Goal: Task Accomplishment & Management: Manage account settings

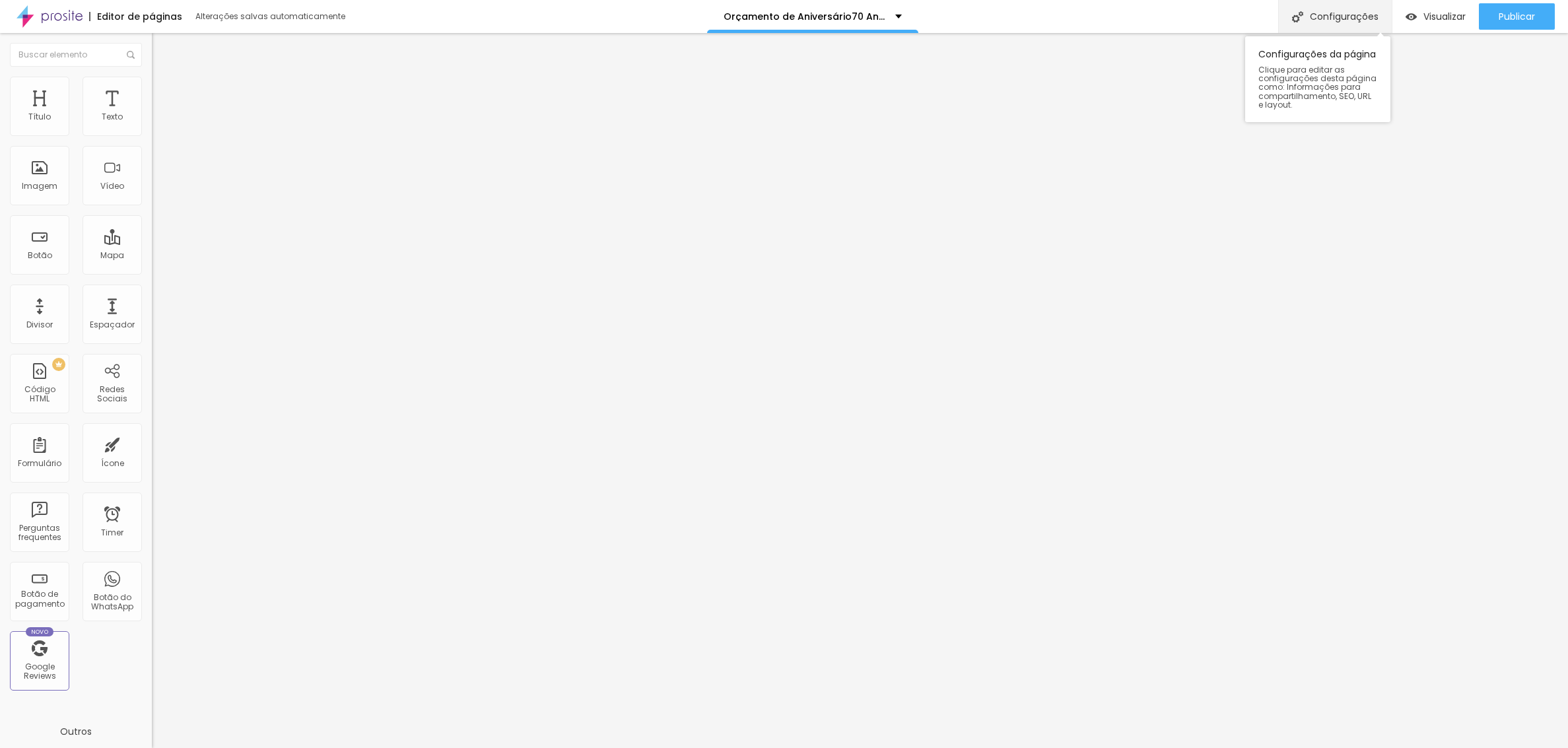
click at [1342, 12] on div "Configurações" at bounding box center [1335, 17] width 114 height 33
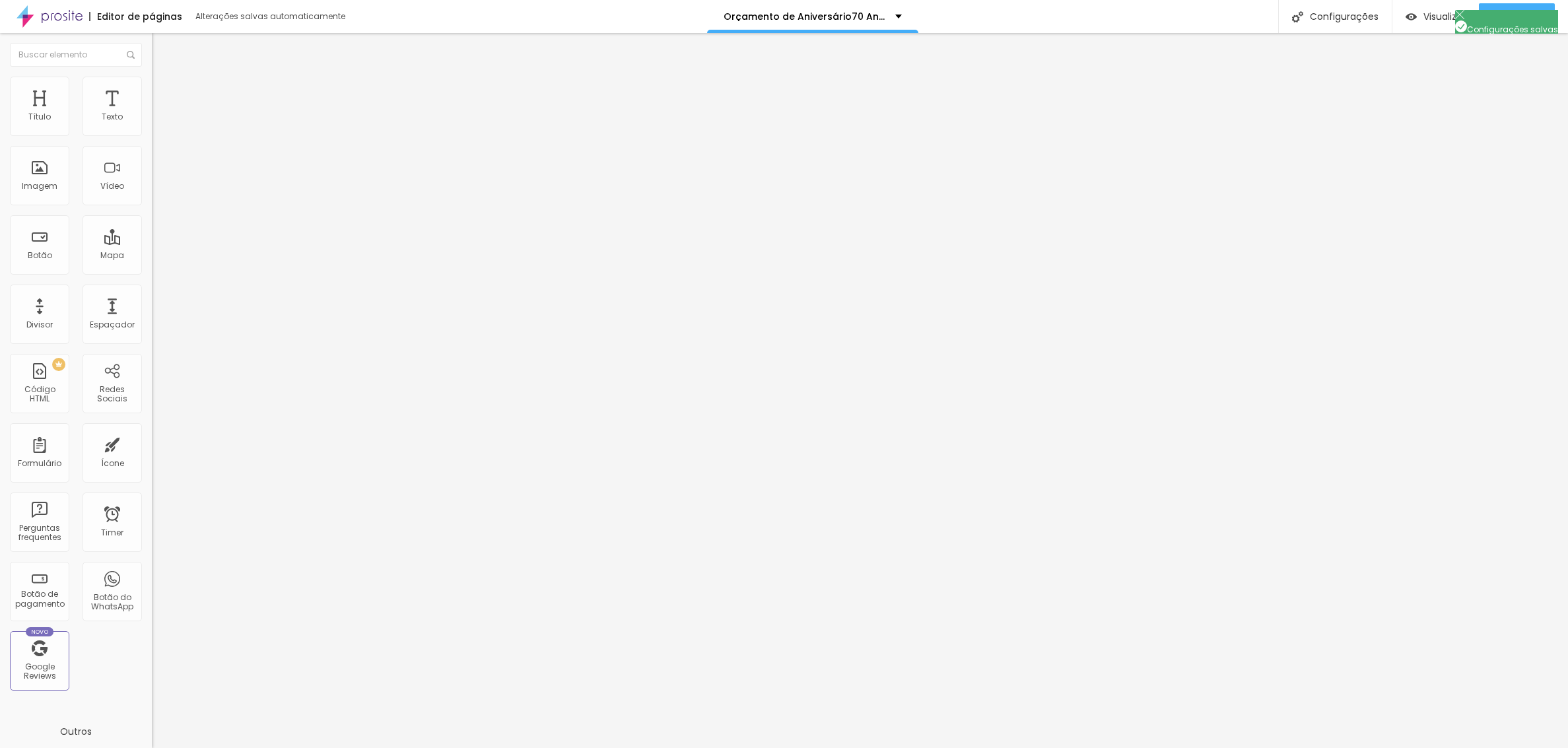
click at [1017, 747] on div at bounding box center [784, 762] width 1568 height 12
click at [1332, 15] on div "Configurações" at bounding box center [1335, 17] width 114 height 33
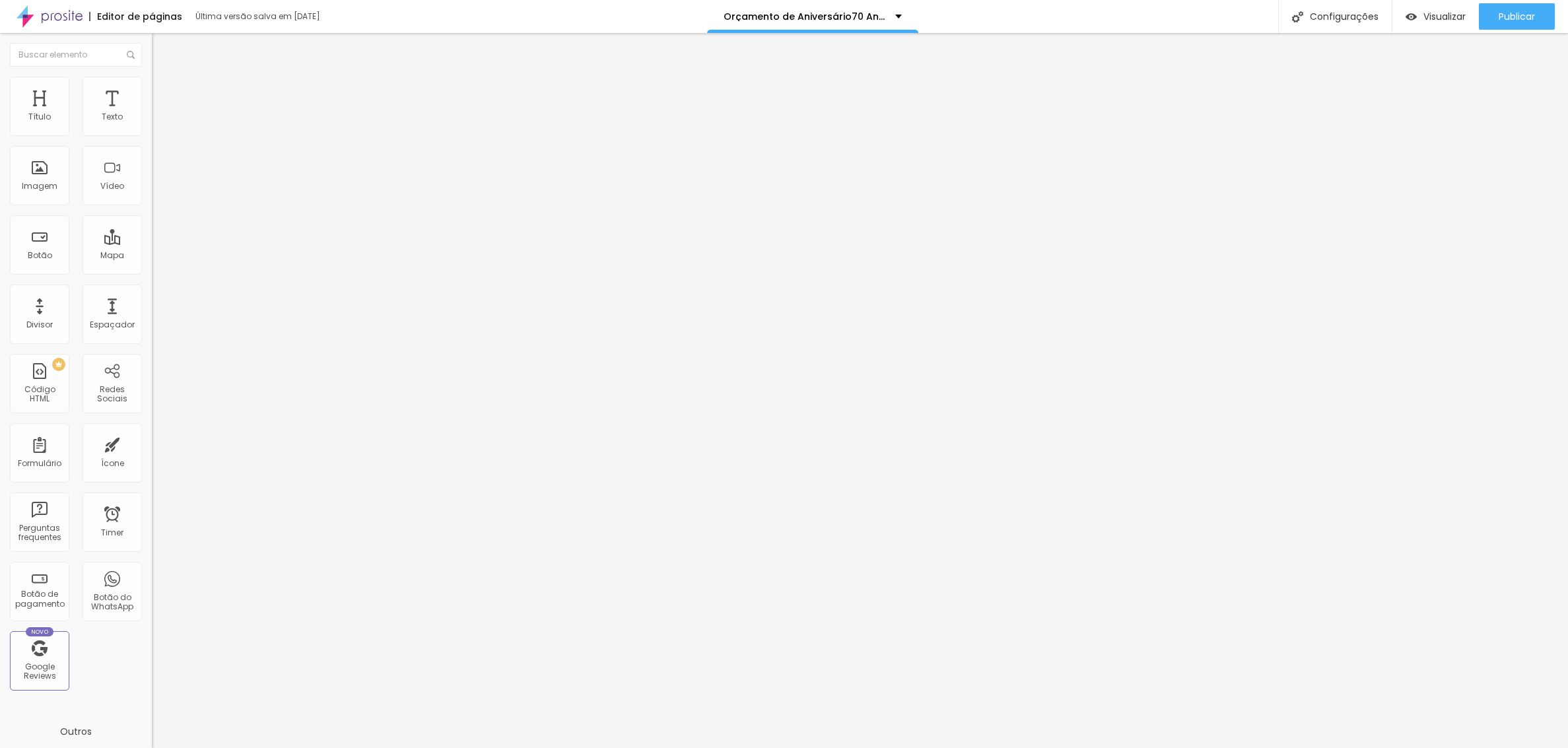
click at [1341, 16] on div "Configurações" at bounding box center [1335, 17] width 114 height 33
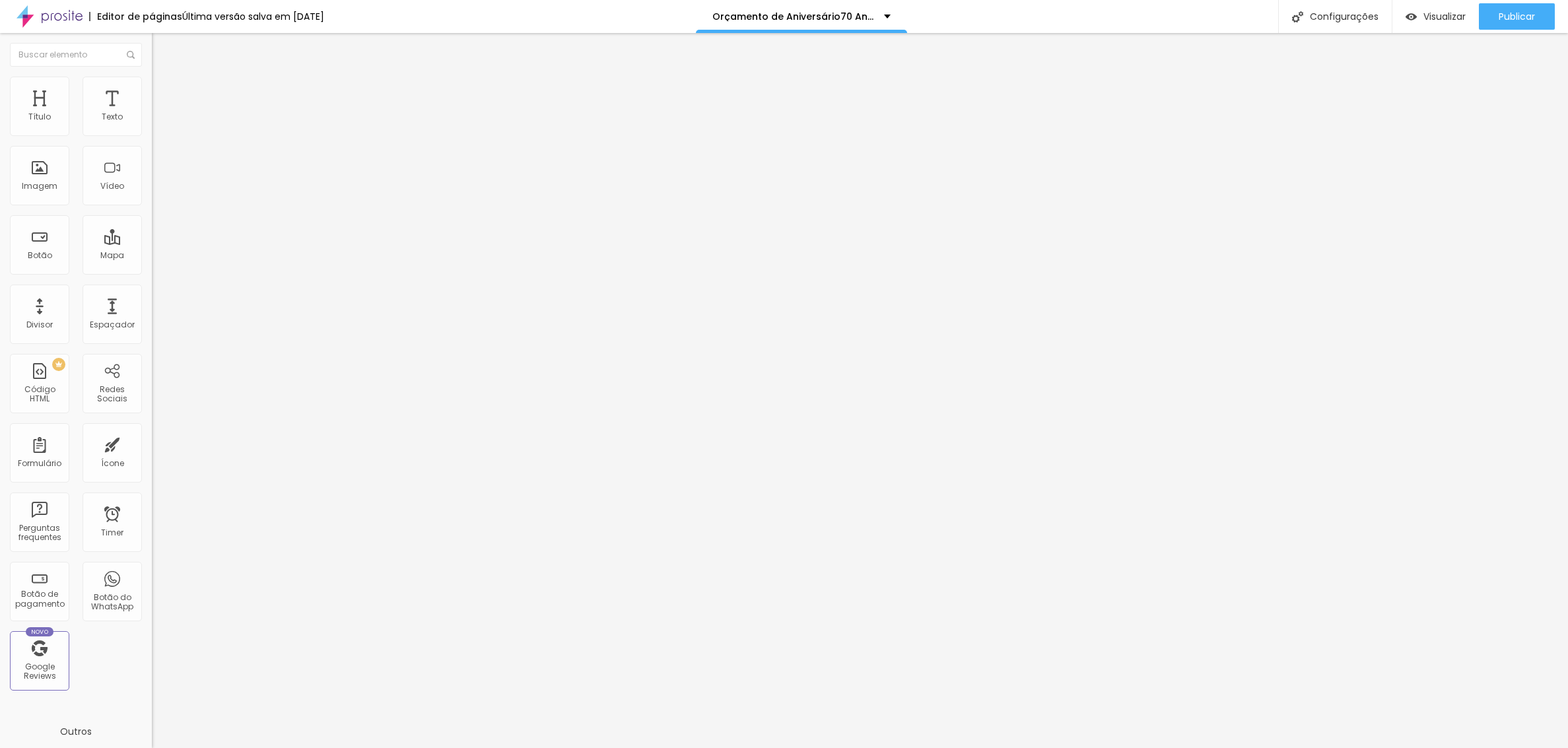
click at [1024, 747] on div at bounding box center [784, 762] width 1568 height 12
click at [1324, 20] on div "Configurações" at bounding box center [1335, 17] width 114 height 33
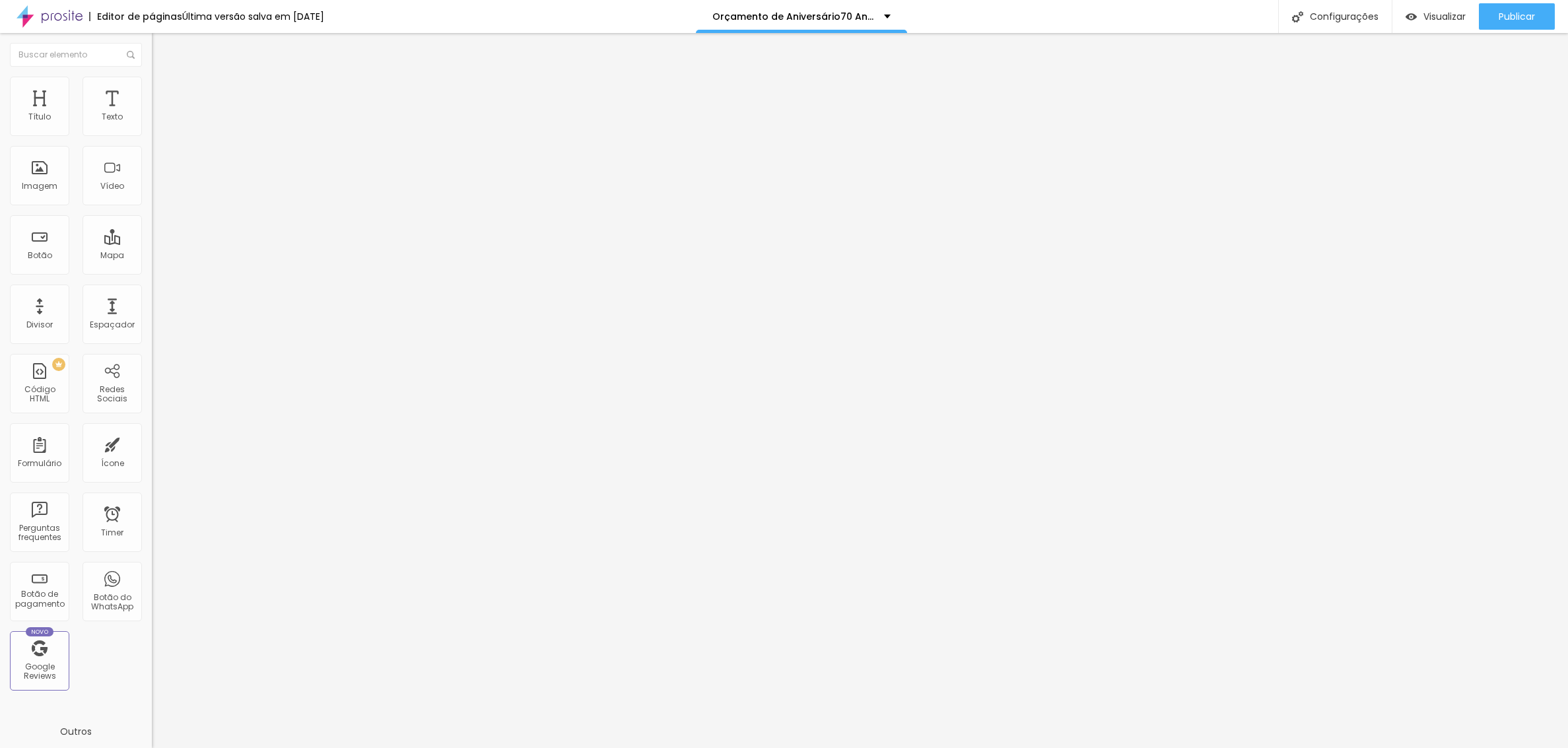
click at [1021, 747] on div at bounding box center [784, 762] width 1568 height 12
click at [1346, 20] on div "Configurações" at bounding box center [1335, 17] width 114 height 33
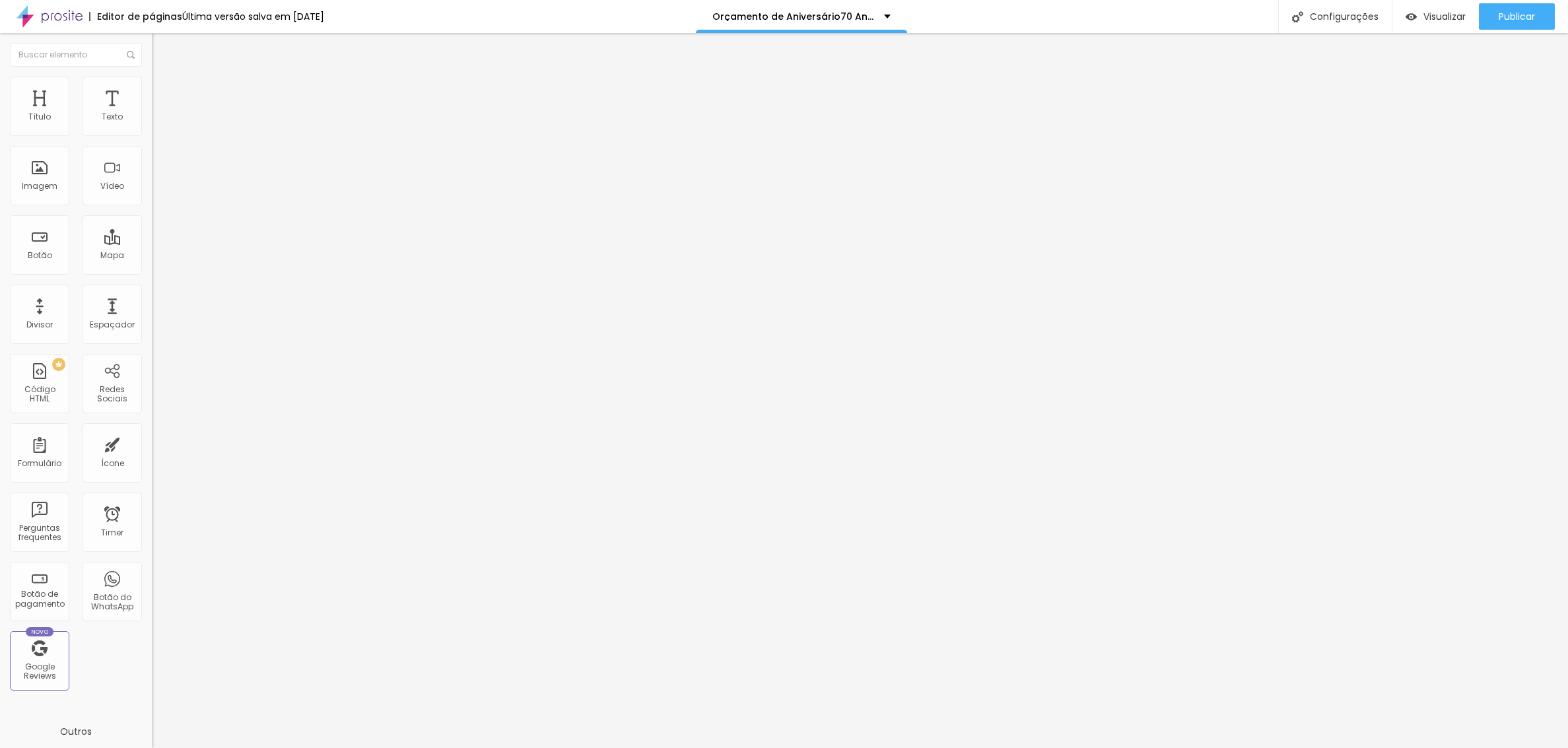
scroll to position [5717, 0]
click at [1449, 14] on span "Visualizar" at bounding box center [1444, 17] width 42 height 11
click at [1509, 15] on span "Publicar" at bounding box center [1517, 17] width 36 height 11
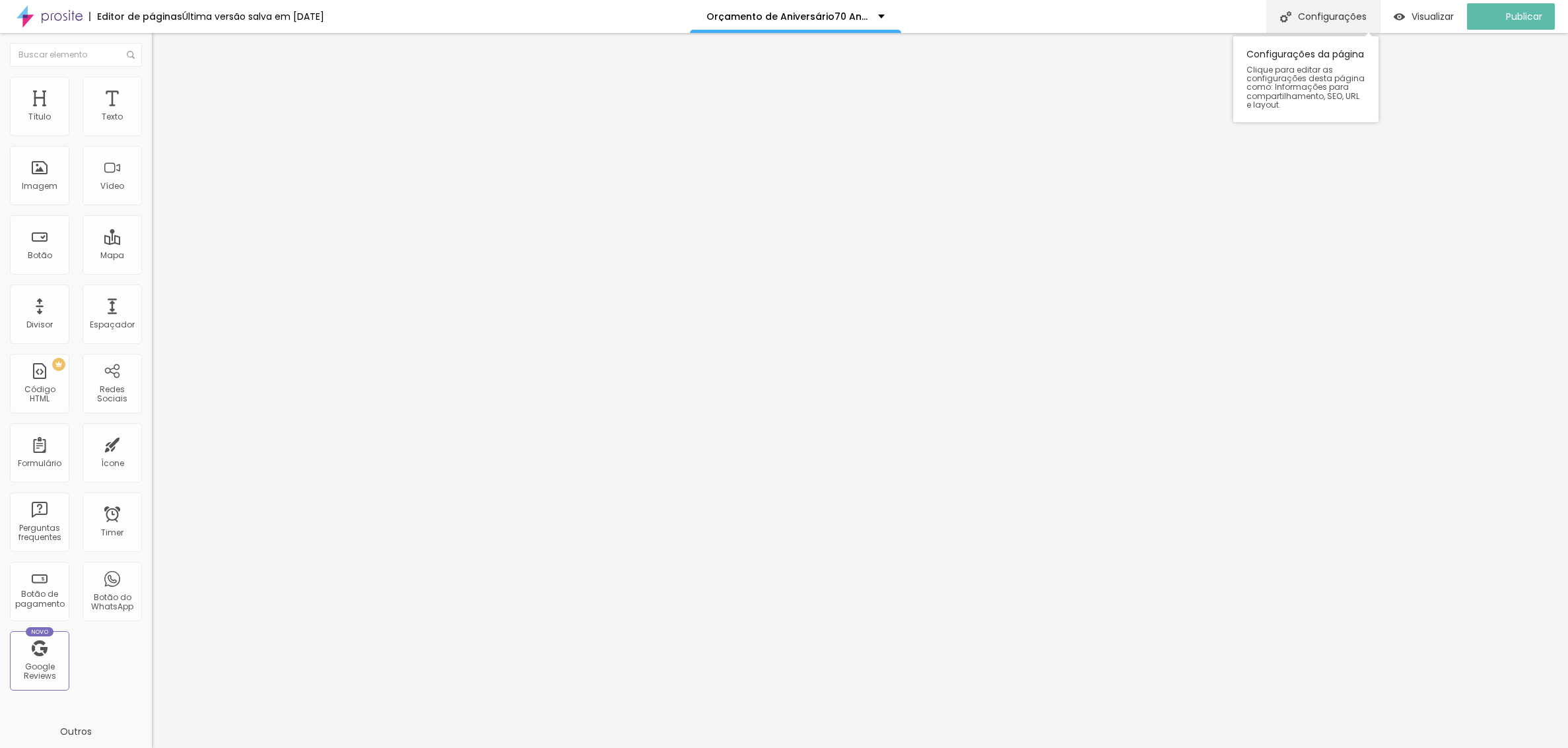
click at [1336, 18] on div "Configurações" at bounding box center [1323, 17] width 114 height 33
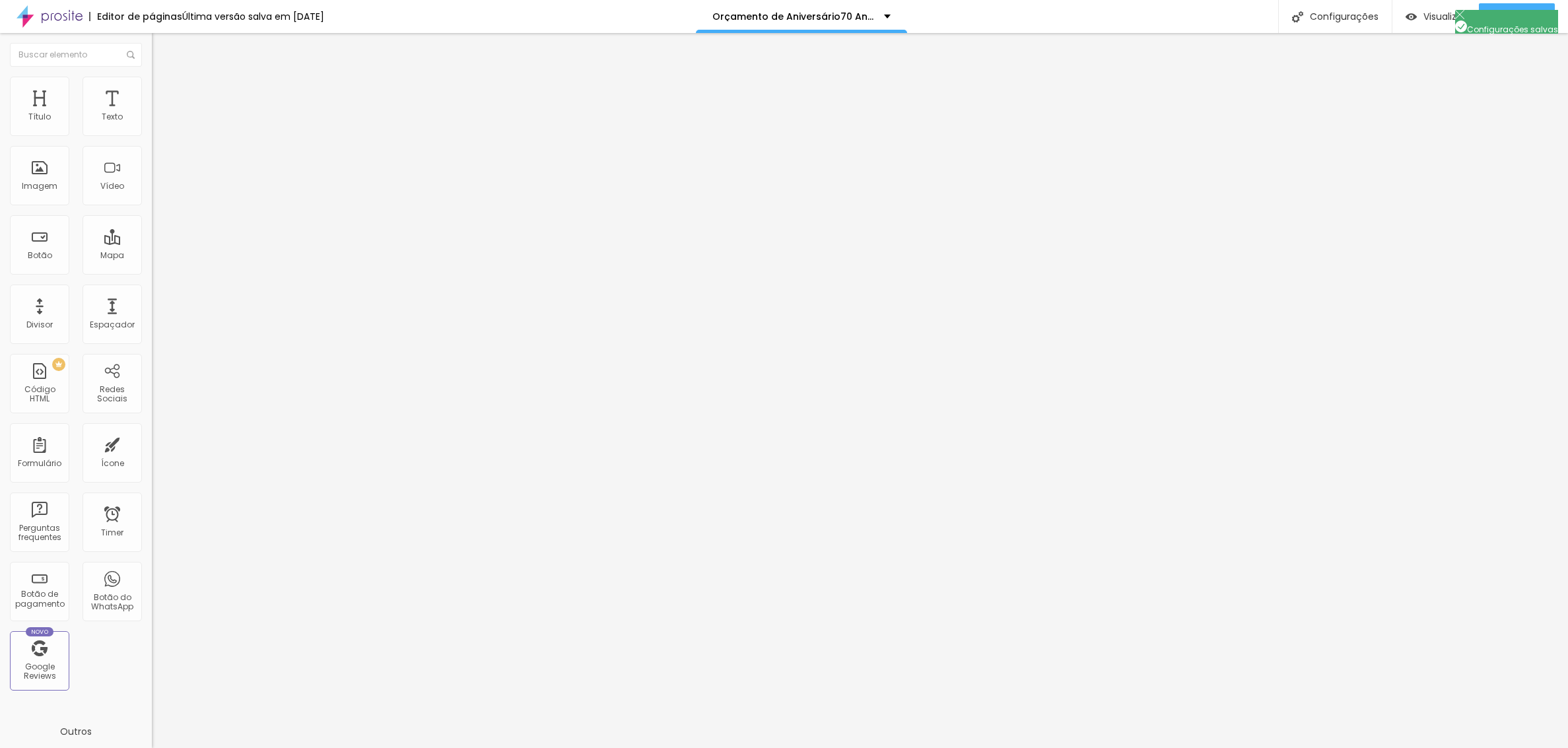
click at [1018, 747] on div at bounding box center [784, 762] width 1568 height 12
click at [1336, 12] on div "Configurações" at bounding box center [1335, 17] width 114 height 33
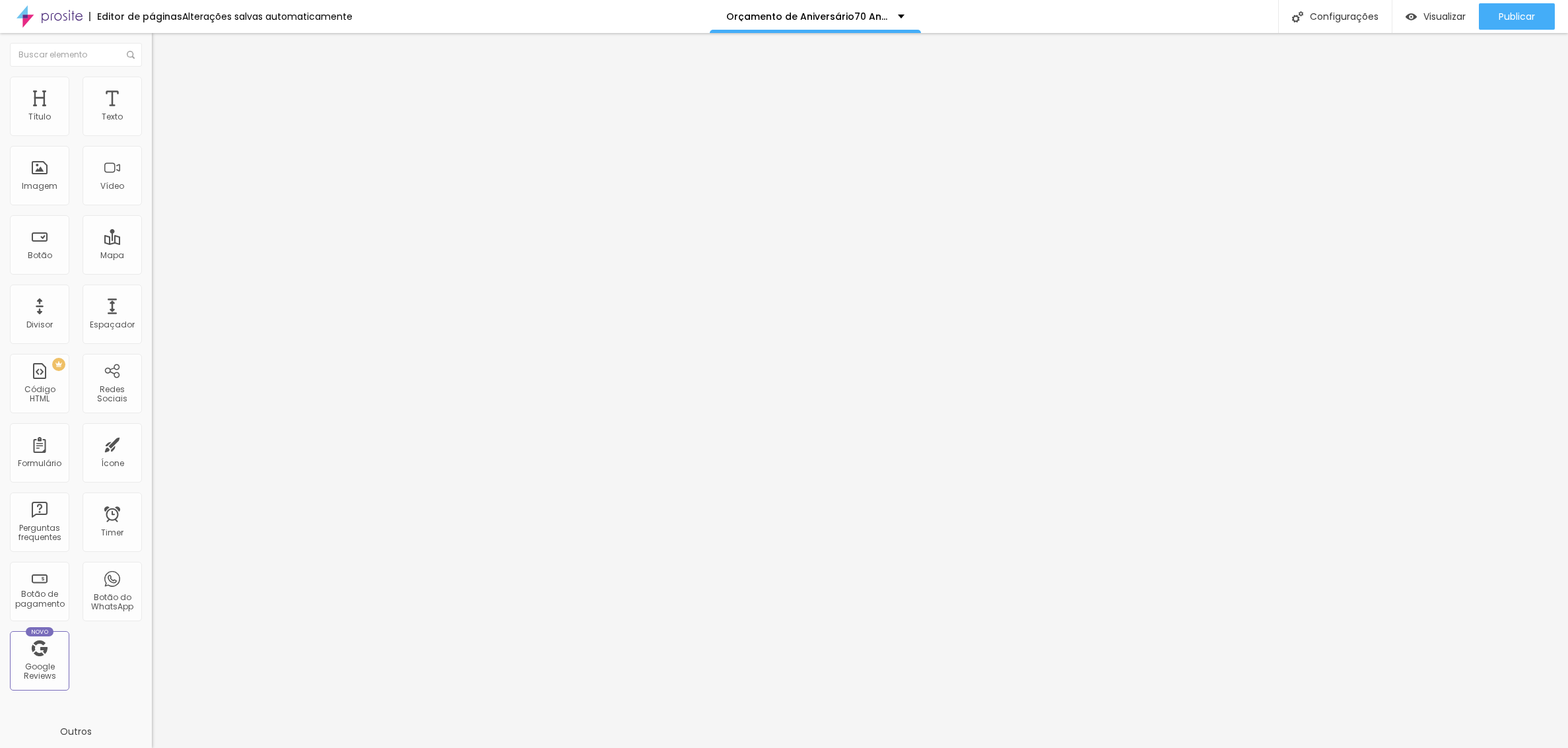
click at [1021, 747] on div at bounding box center [784, 762] width 1568 height 12
click at [1503, 14] on span "Publicar" at bounding box center [1517, 17] width 36 height 11
click at [152, 86] on li "Estilo" at bounding box center [227, 84] width 152 height 14
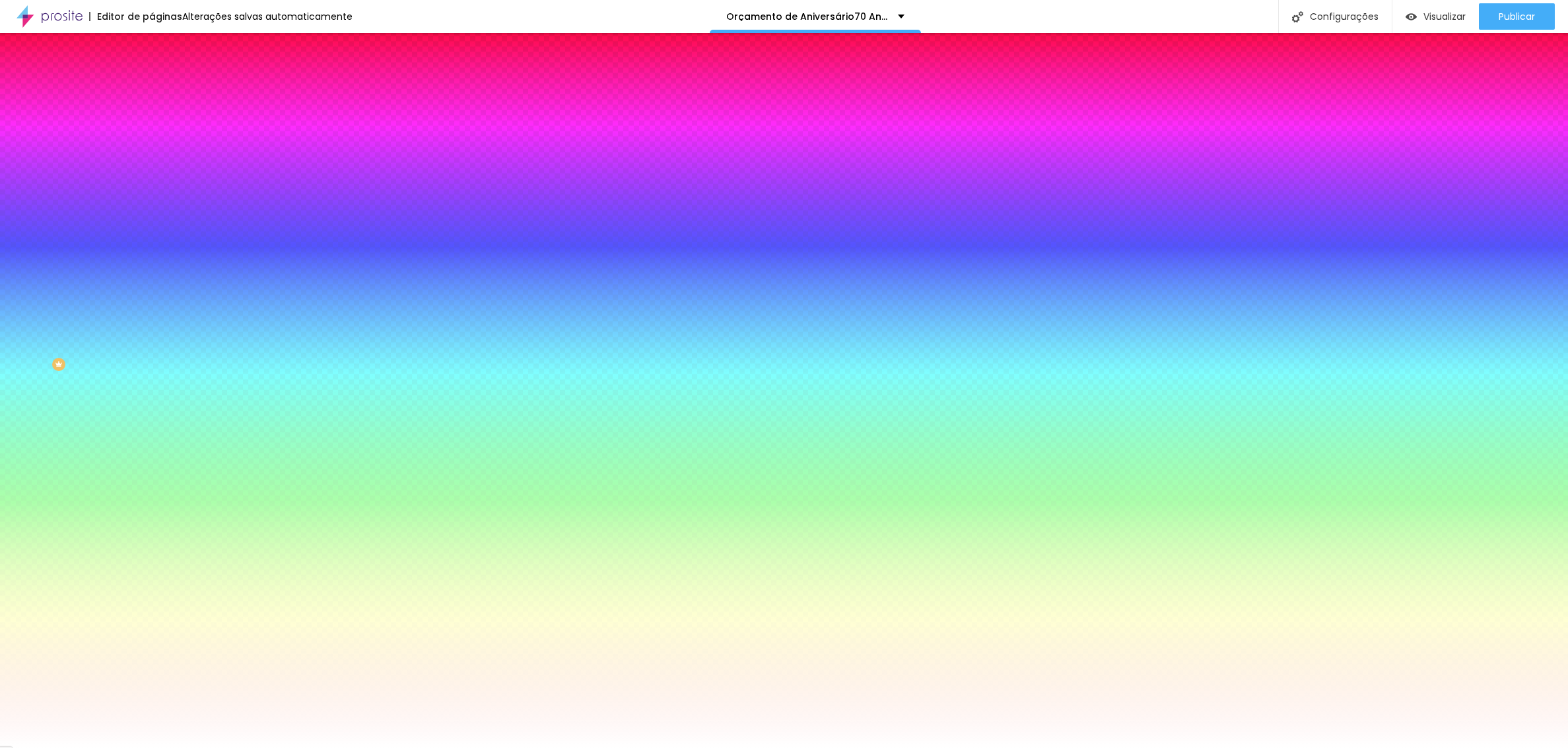
click at [152, 89] on img at bounding box center [157, 95] width 12 height 12
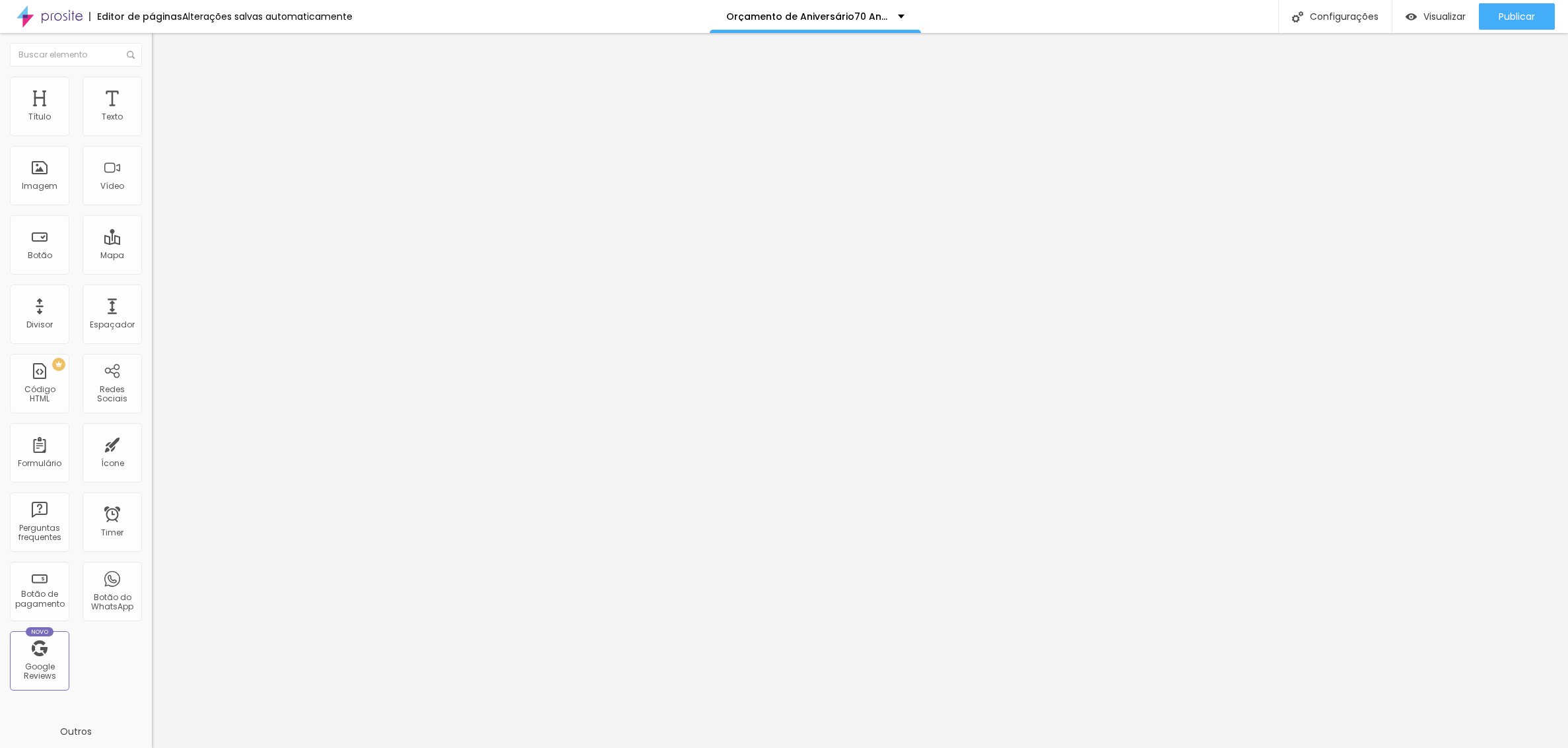
click at [152, 75] on img at bounding box center [157, 69] width 12 height 12
click at [152, 84] on img at bounding box center [157, 83] width 12 height 12
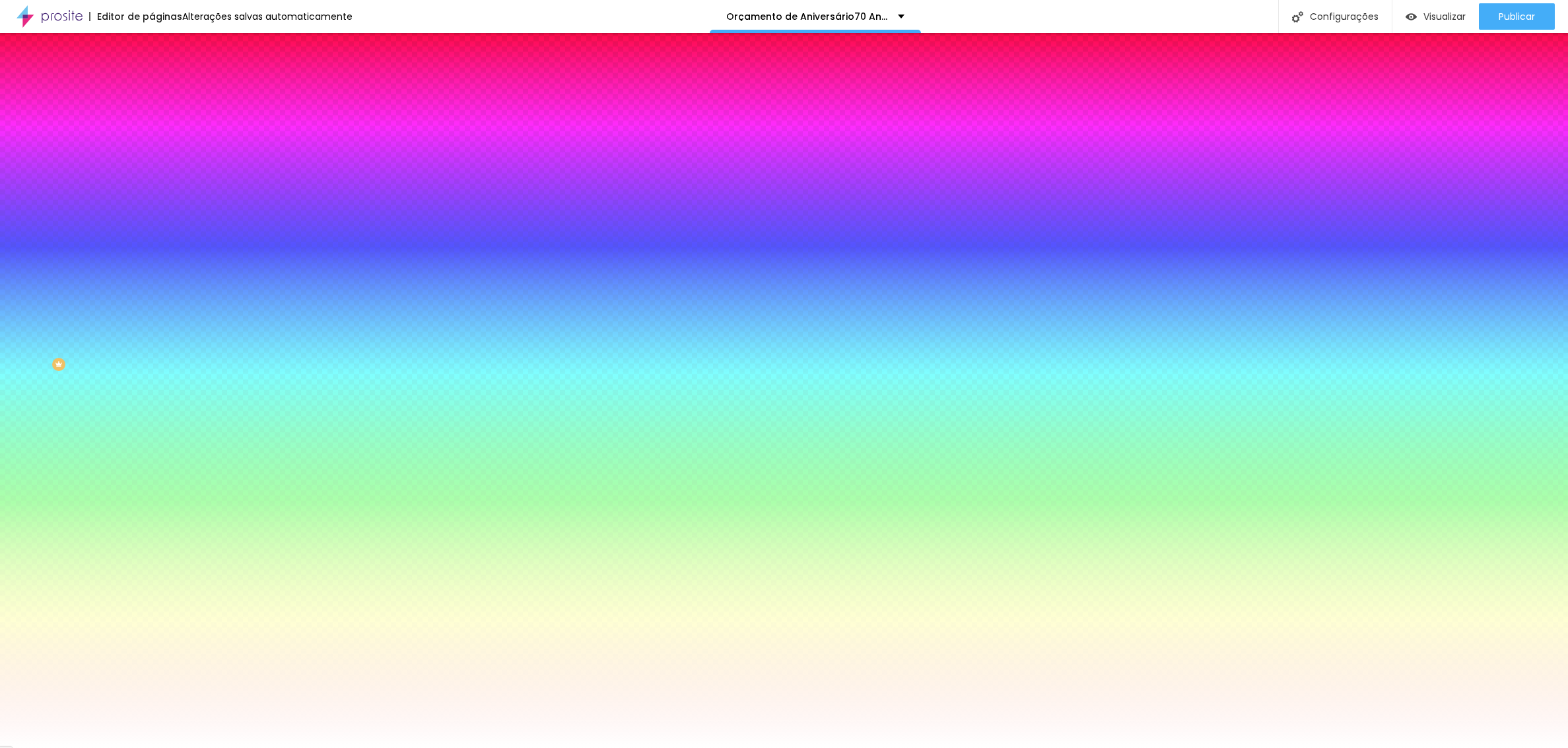
type input "130"
type input "90"
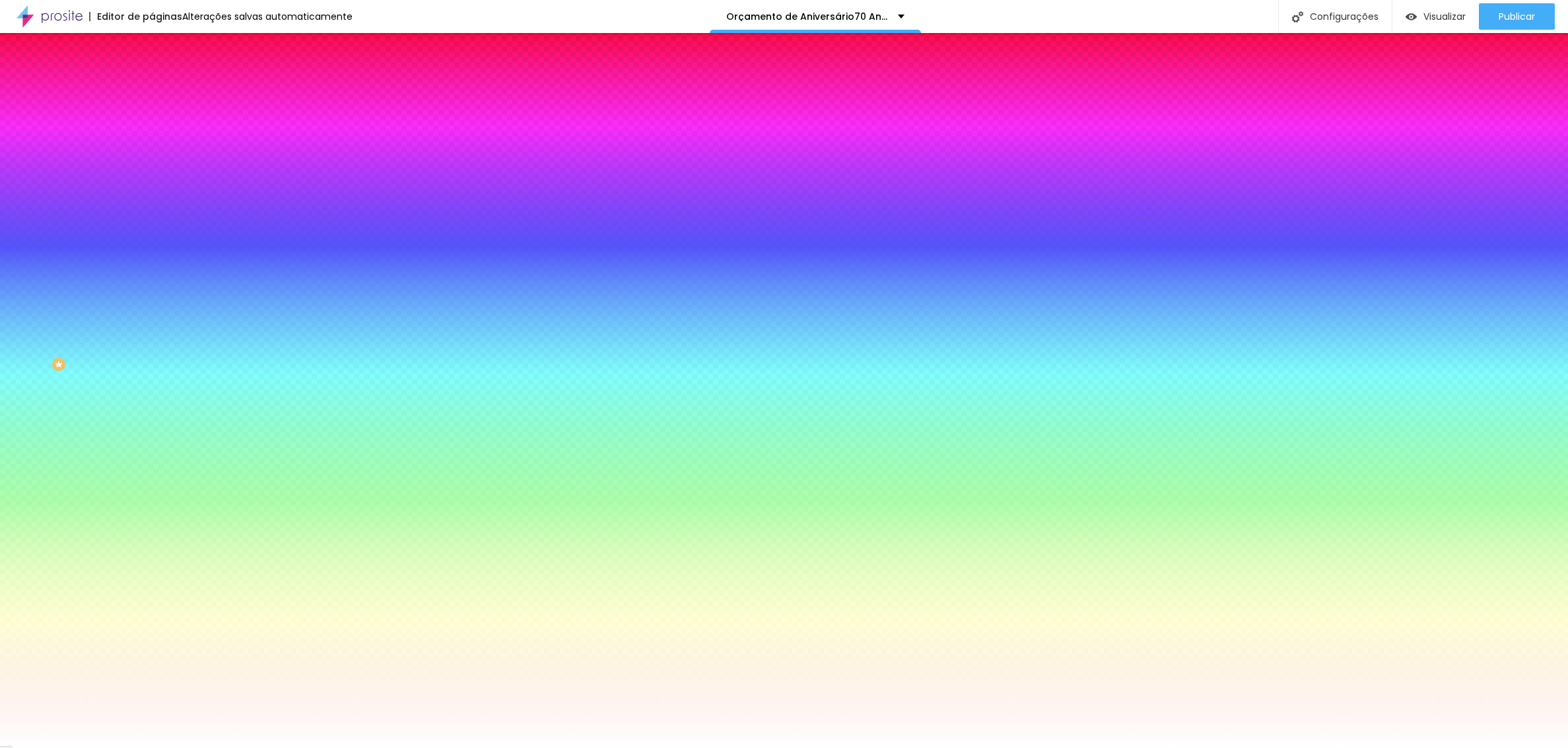
click at [164, 78] on span "Conteúdo" at bounding box center [185, 73] width 41 height 12
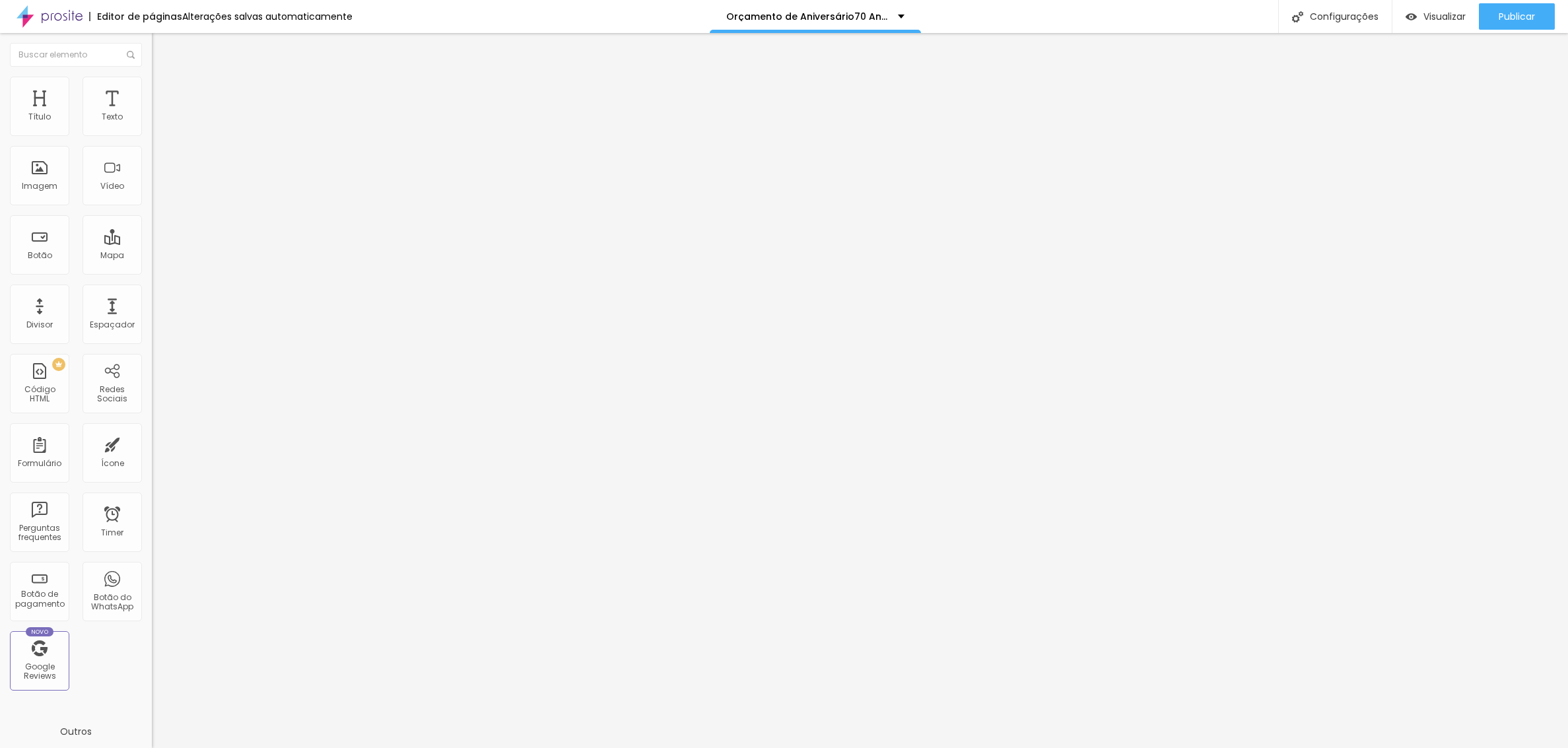
click at [152, 89] on li "Avançado" at bounding box center [227, 96] width 152 height 14
type input "10"
type input "5"
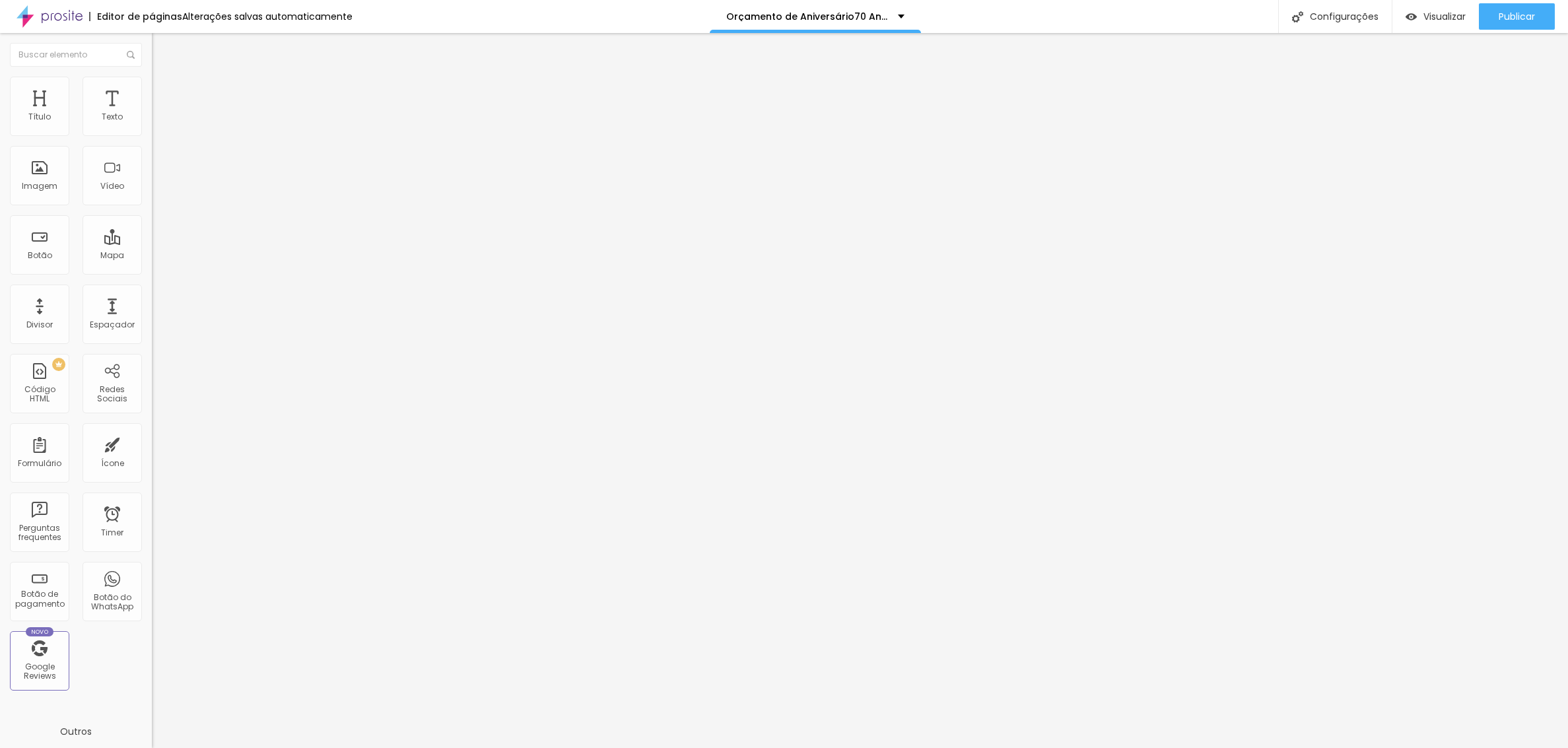
type input "5"
click at [1329, 16] on div "Configurações" at bounding box center [1335, 17] width 114 height 33
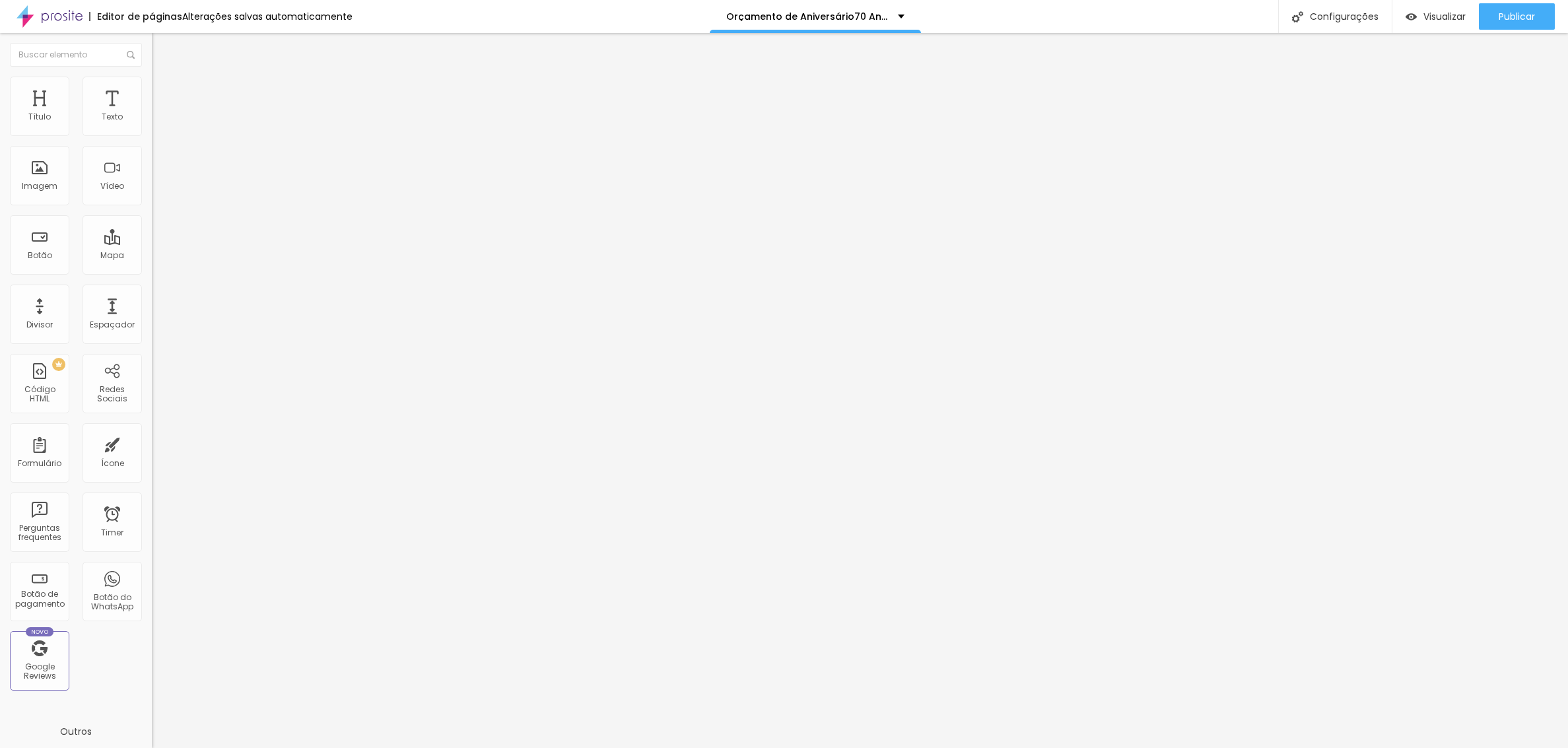
click at [1028, 747] on div at bounding box center [784, 762] width 1568 height 12
click at [1499, 5] on div "Publicar" at bounding box center [1517, 16] width 36 height 26
click at [1318, 14] on div "Configurações" at bounding box center [1335, 17] width 114 height 33
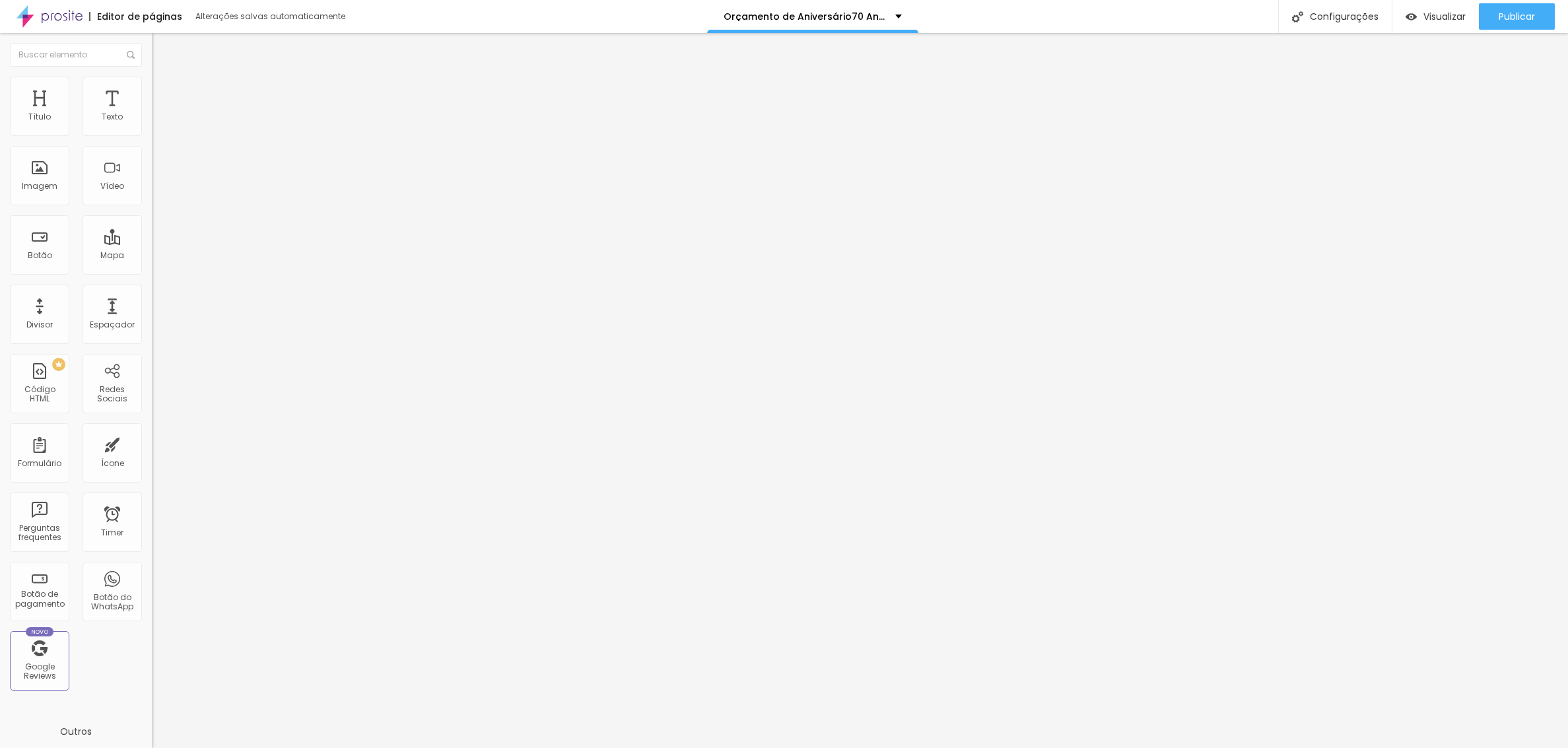
click at [1335, 15] on div "Configurações" at bounding box center [1335, 17] width 114 height 33
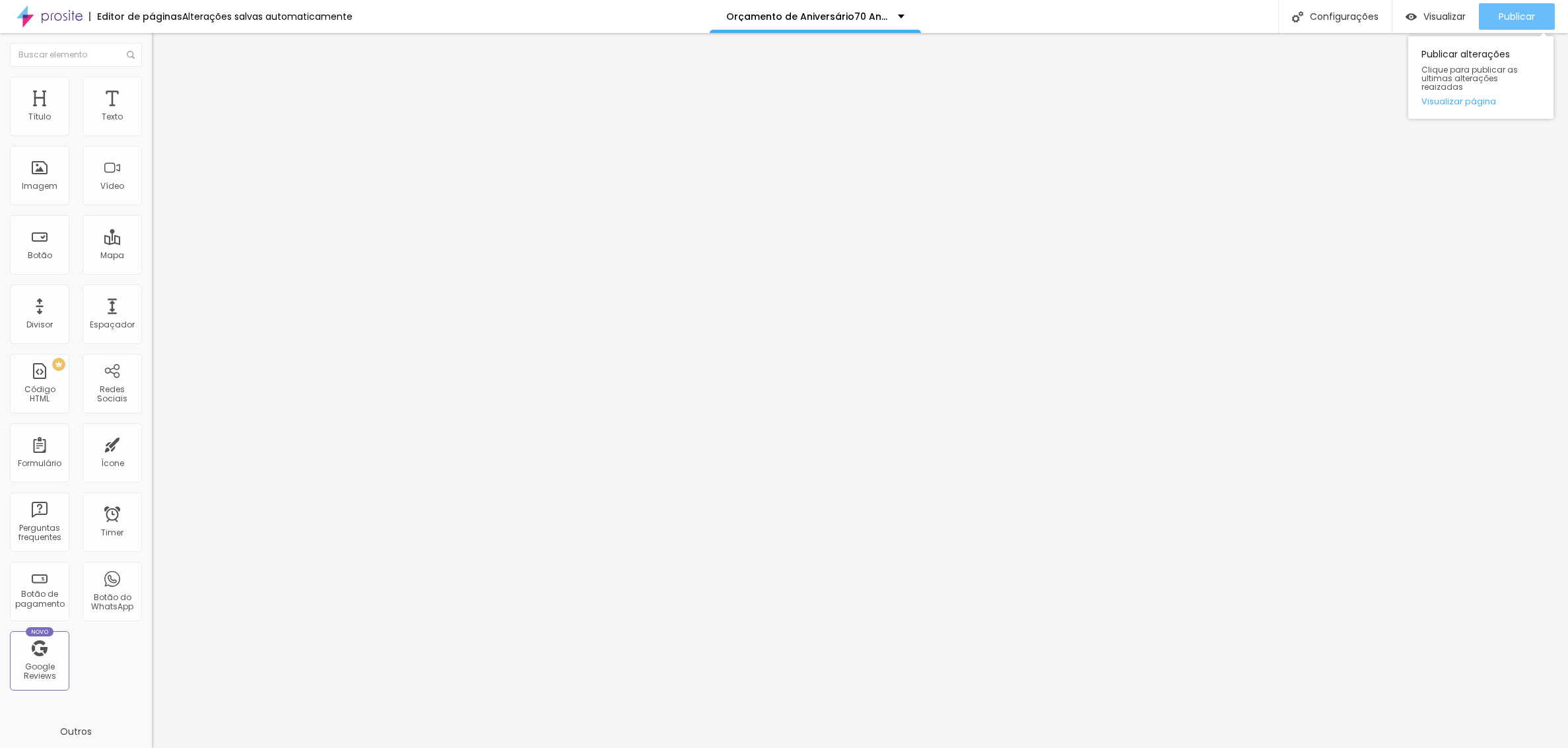
click at [1501, 16] on span "Publicar" at bounding box center [1517, 17] width 36 height 11
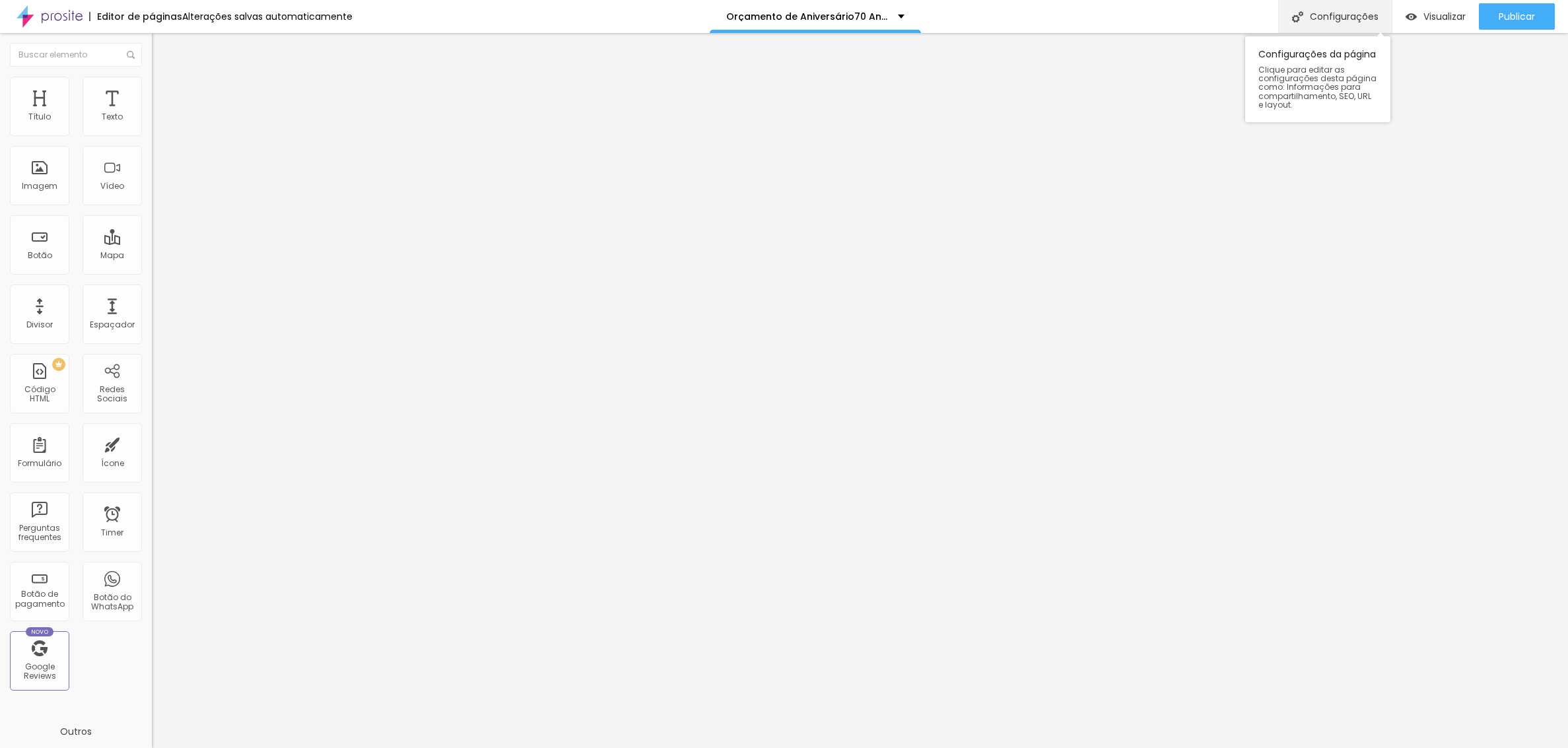
click at [1339, 17] on div "Configurações" at bounding box center [1335, 17] width 114 height 33
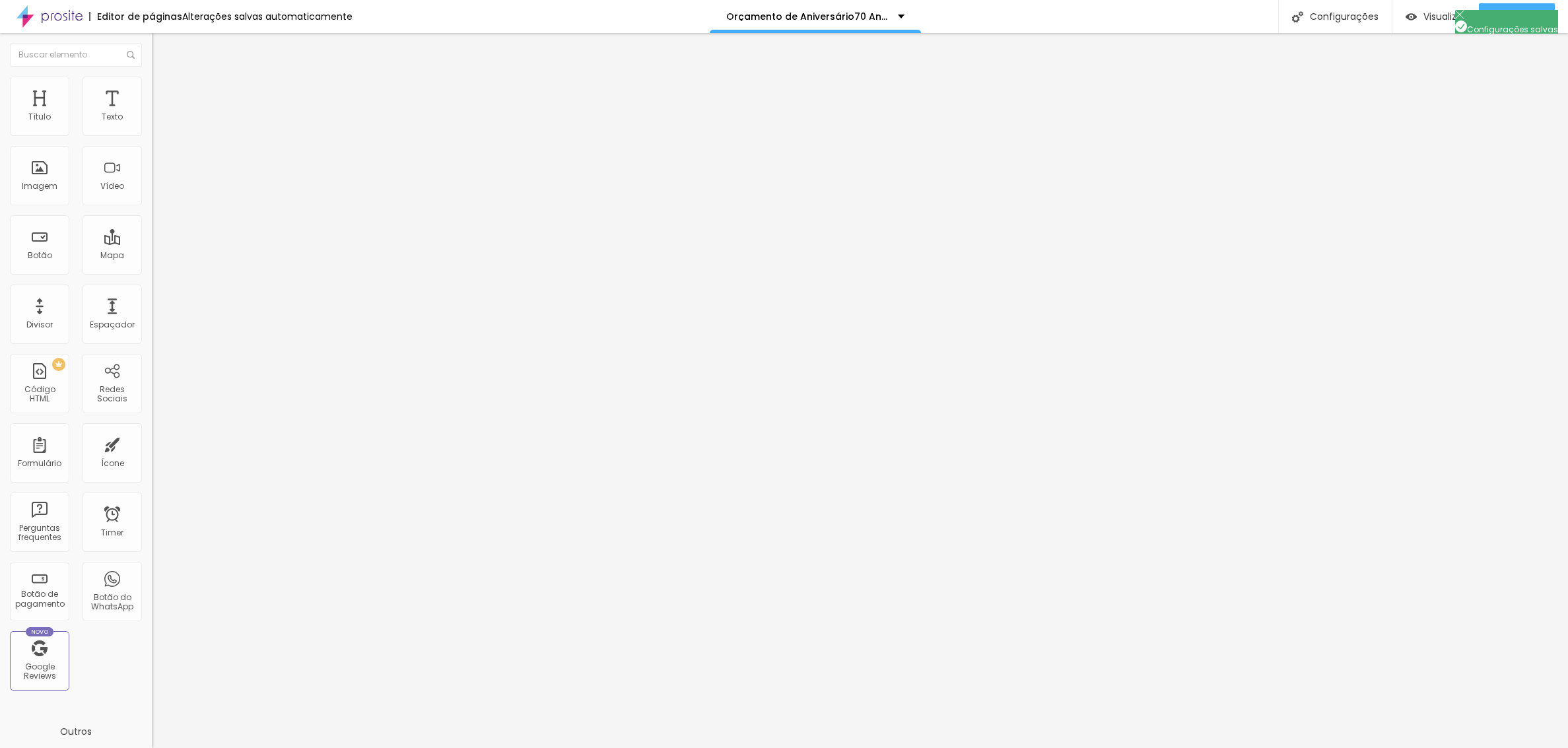
click at [1506, 12] on span "Publicar" at bounding box center [1517, 17] width 36 height 11
click at [1322, 17] on div "Configurações" at bounding box center [1335, 17] width 114 height 33
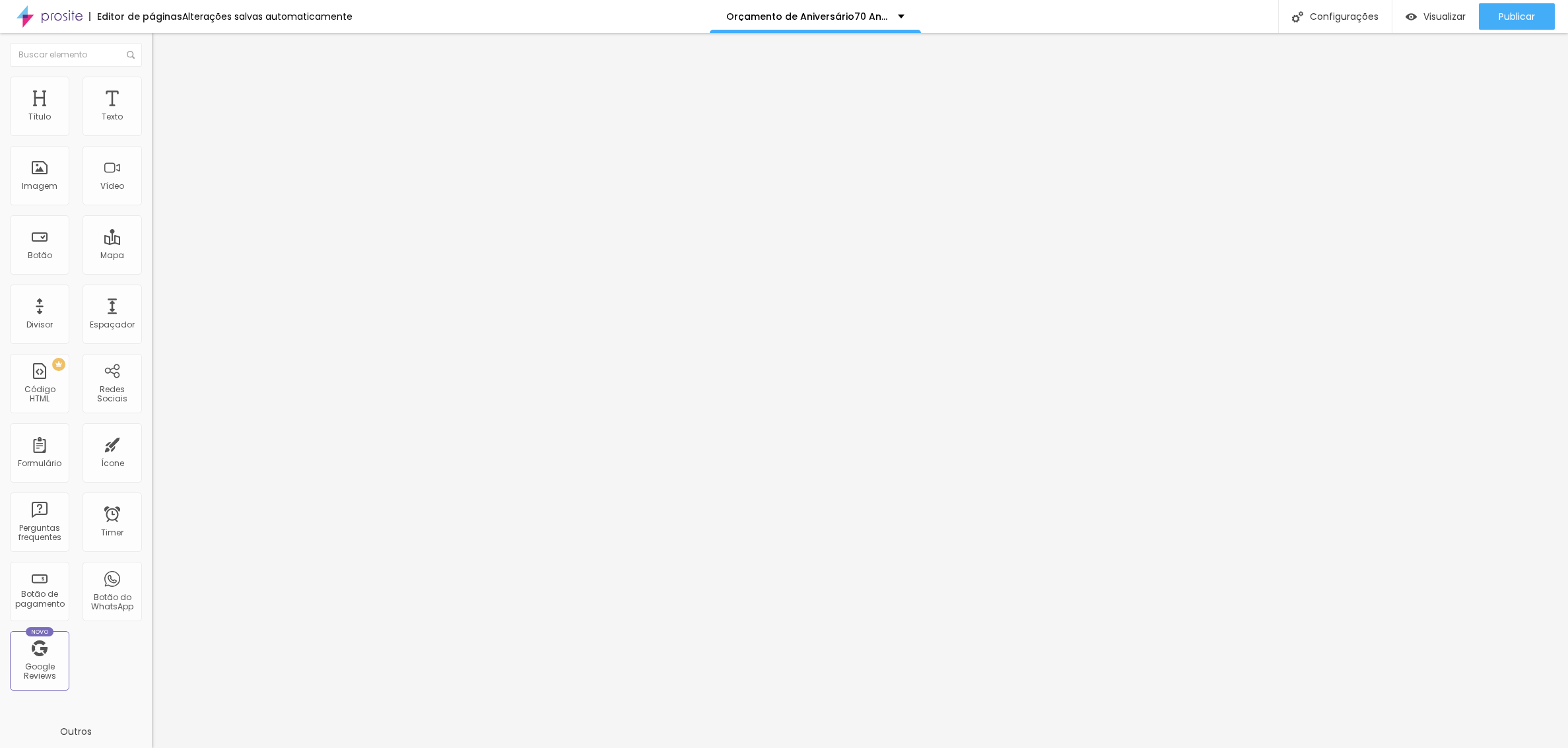
scroll to position [5717, 0]
click at [1020, 747] on div at bounding box center [784, 762] width 1568 height 12
click at [1516, 15] on span "Publicar" at bounding box center [1517, 17] width 36 height 11
